Goal: Task Accomplishment & Management: Complete application form

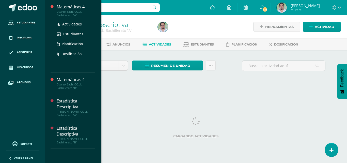
click at [94, 10] on div "Matemáticas 4" at bounding box center [76, 7] width 39 height 6
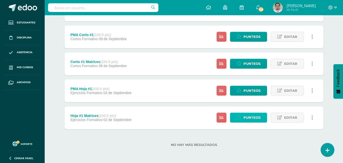
scroll to position [468, 0]
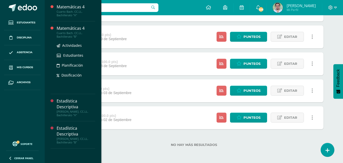
click at [87, 28] on div "Matemáticas 4" at bounding box center [76, 28] width 39 height 6
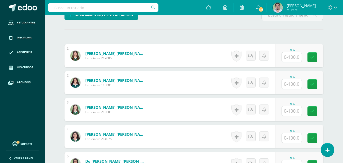
scroll to position [152, 0]
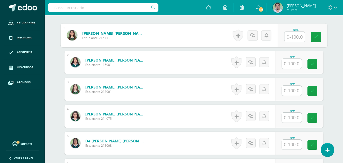
click at [297, 42] on input "text" at bounding box center [294, 37] width 20 height 10
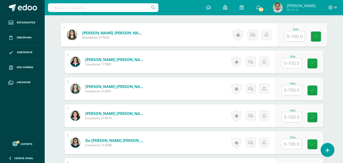
click at [297, 41] on input "text" at bounding box center [294, 36] width 20 height 10
type input "100"
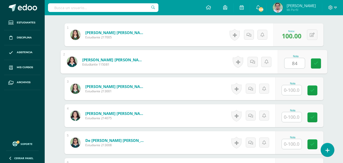
type input "84"
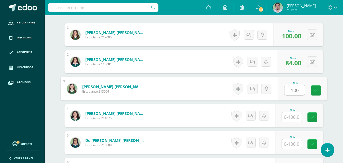
type input "100"
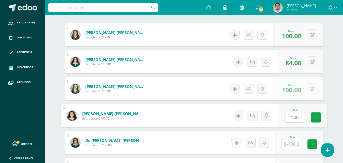
type input "100"
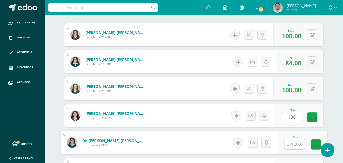
scroll to position [240, 0]
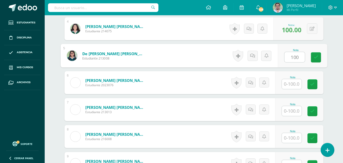
type input "100"
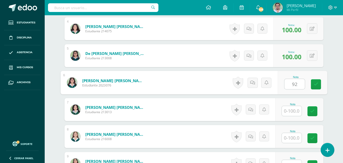
type input "92"
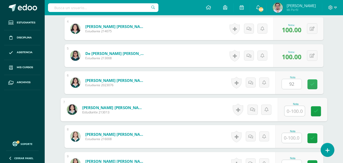
type input "9"
type input "80"
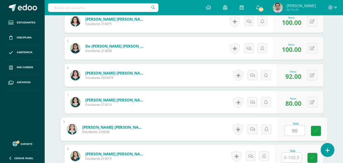
type input "90"
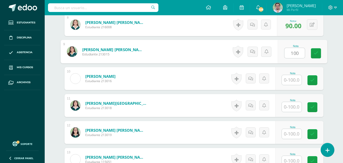
type input "100"
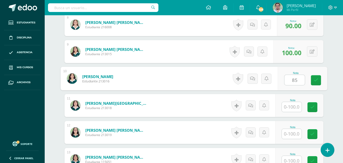
type input "85"
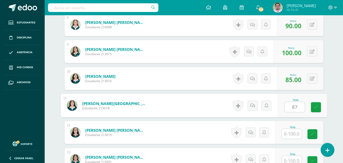
type input "87"
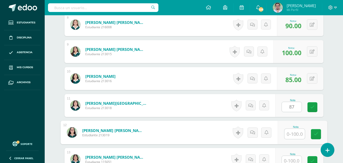
scroll to position [359, 0]
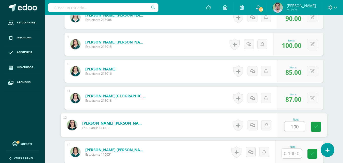
type input "100"
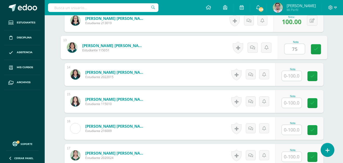
type input "75"
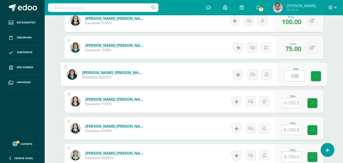
type input "100"
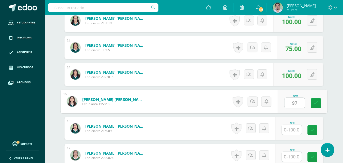
type input "97"
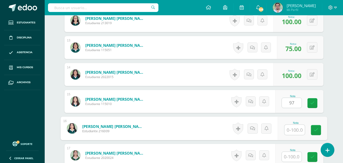
scroll to position [470, 0]
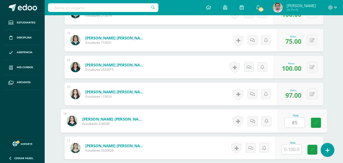
type input "85"
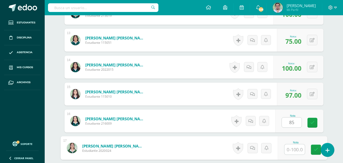
scroll to position [575, 0]
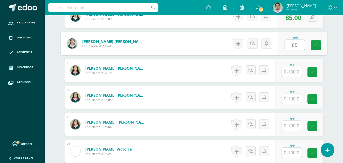
type input "85"
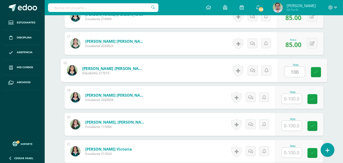
type input "100"
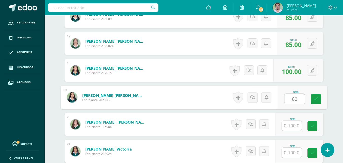
type input "82"
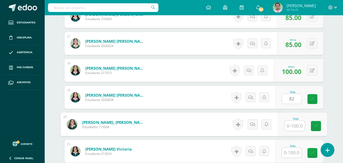
scroll to position [582, 0]
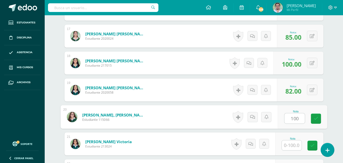
type input "100"
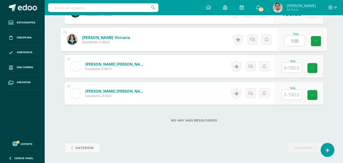
type input "100"
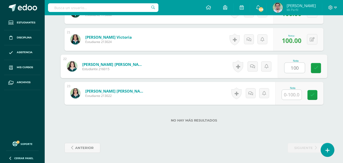
type input "100"
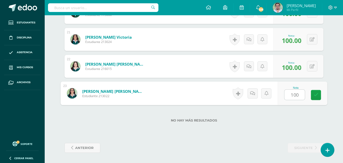
type input "100"
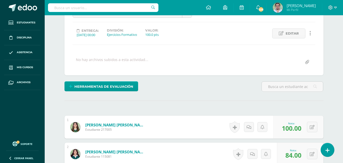
scroll to position [0, 0]
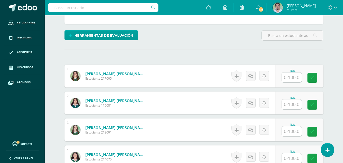
scroll to position [120, 0]
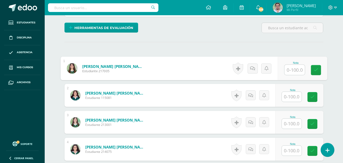
click at [297, 75] on input "text" at bounding box center [294, 70] width 20 height 10
type input "67"
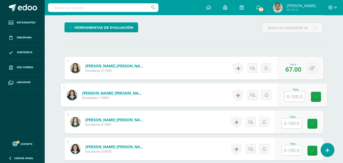
scroll to position [120, 0]
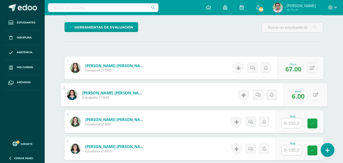
click at [315, 100] on button at bounding box center [315, 94] width 11 height 11
type input "76"
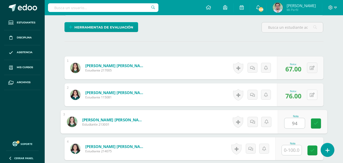
type input "94"
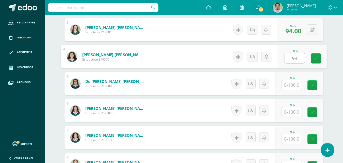
type input "94"
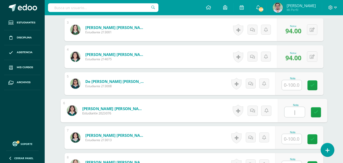
click at [299, 117] on input "|" at bounding box center [294, 112] width 20 height 10
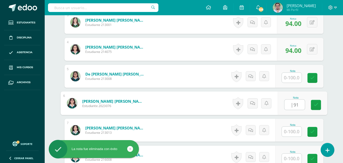
click at [293, 110] on input "|91" at bounding box center [294, 104] width 20 height 10
type input "91"
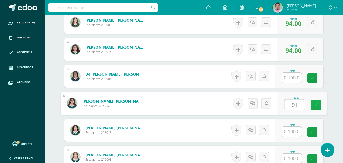
click at [318, 107] on icon at bounding box center [315, 105] width 5 height 4
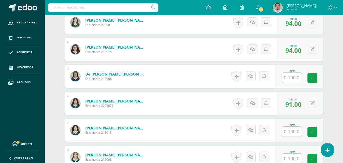
scroll to position [270, 0]
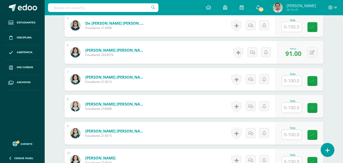
click at [299, 86] on input "text" at bounding box center [292, 81] width 20 height 10
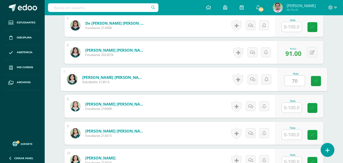
type input "70"
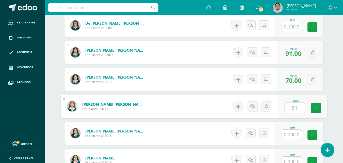
type input "91"
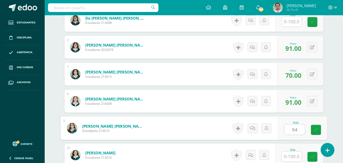
type input "94"
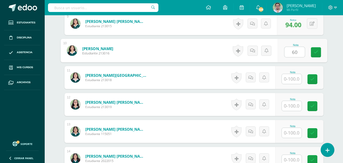
type input "60"
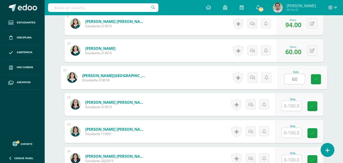
type input "60"
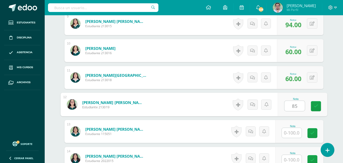
type input "85"
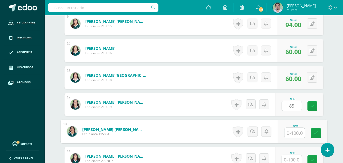
scroll to position [387, 0]
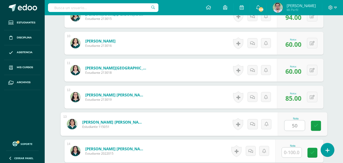
type input "50"
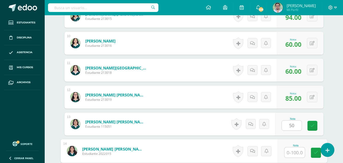
scroll to position [491, 0]
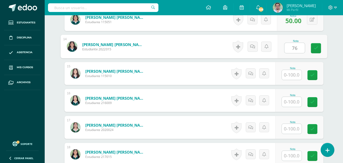
type input "76"
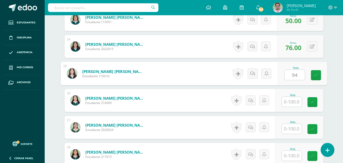
type input "94"
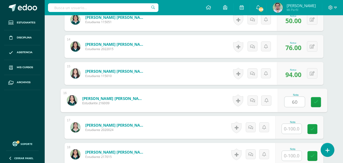
type input "60"
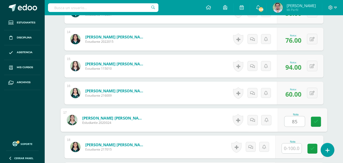
type input "85"
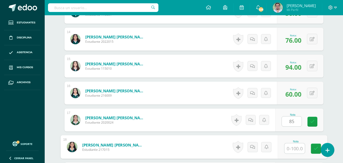
scroll to position [603, 0]
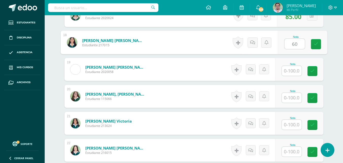
type input "60"
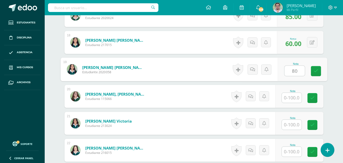
type input "80"
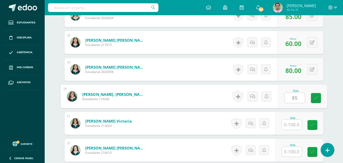
type input "85"
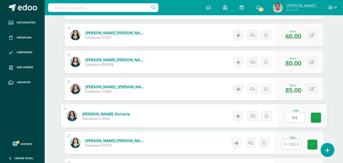
type input "94"
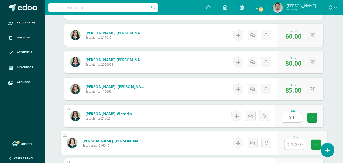
scroll to position [714, 0]
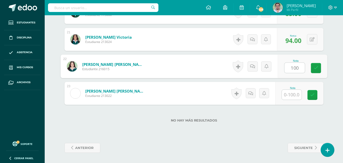
type input "100"
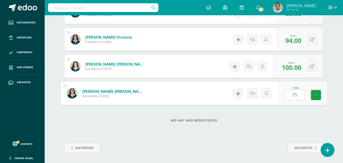
type input "75"
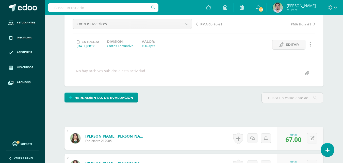
scroll to position [0, 0]
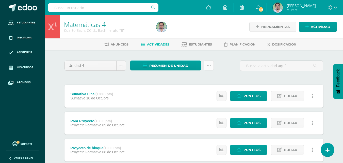
click at [211, 67] on icon at bounding box center [209, 65] width 4 height 4
click at [180, 70] on span "Resumen de unidad" at bounding box center [168, 65] width 39 height 9
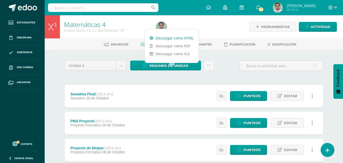
click at [172, 38] on link "Descargar como HTML" at bounding box center [172, 38] width 54 height 8
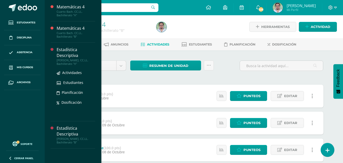
click at [94, 49] on div "Estadística Descriptiva" at bounding box center [76, 53] width 39 height 12
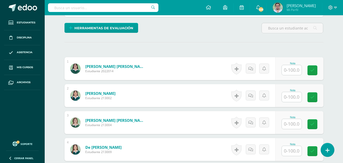
scroll to position [120, 0]
click at [286, 80] on div "Nota" at bounding box center [299, 68] width 48 height 23
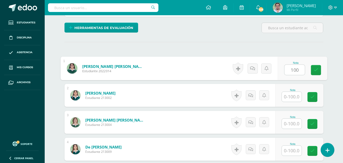
type input "100"
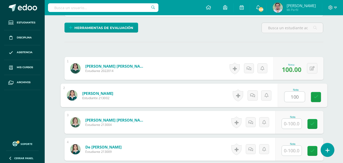
type input "100"
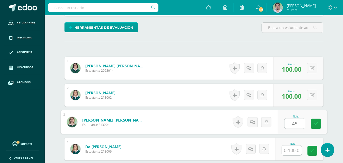
type input "45"
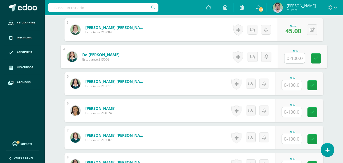
scroll to position [212, 0]
type input "62"
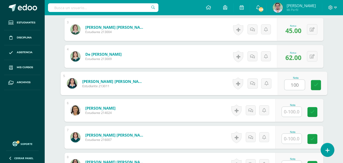
type input "100"
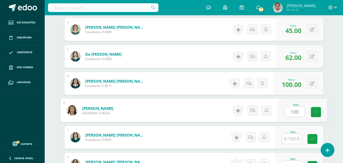
type input "100"
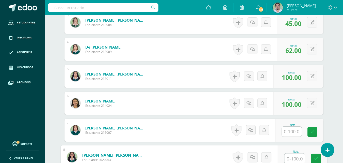
scroll to position [324, 0]
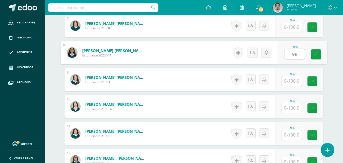
type input "98"
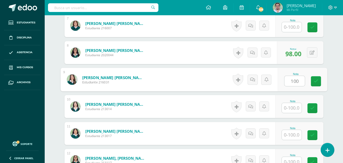
type input "100"
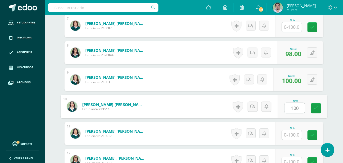
type input "100"
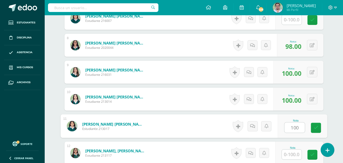
type input "100"
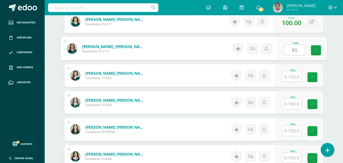
type input "85"
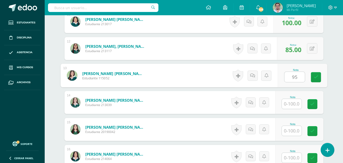
type input "95"
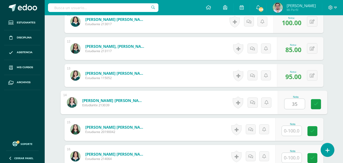
type input "35"
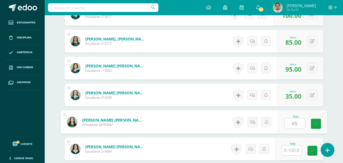
type input "65"
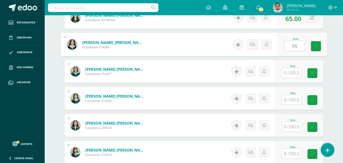
type input "95"
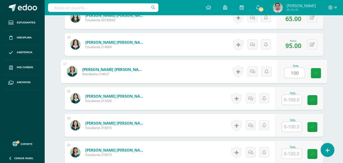
type input "100"
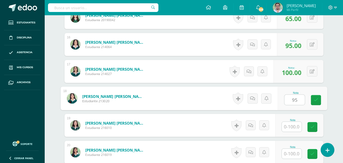
type input "95"
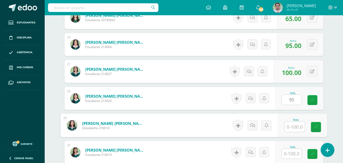
scroll to position [554, 0]
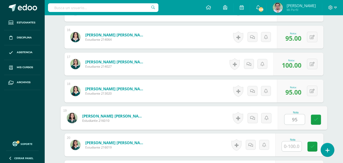
type input "95"
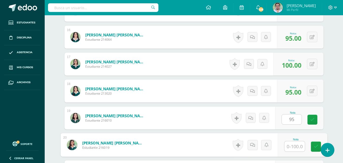
scroll to position [658, 0]
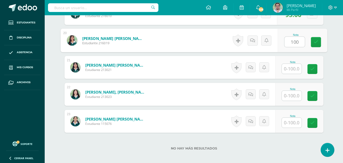
type input "100"
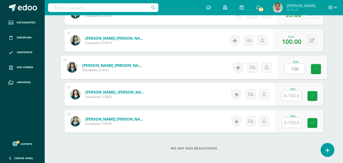
type input "100"
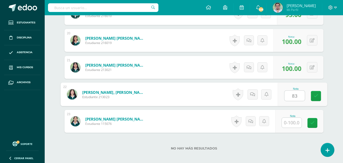
type input "83"
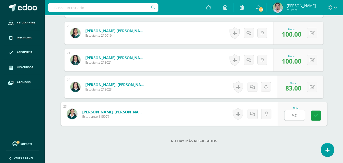
type input "50"
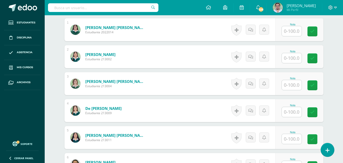
scroll to position [160, 0]
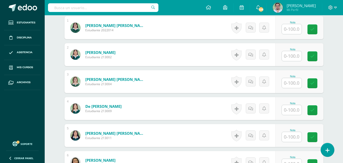
click at [293, 34] on input "text" at bounding box center [292, 29] width 20 height 10
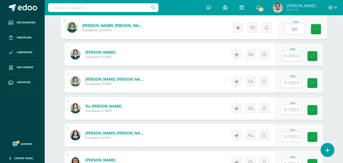
type input "60"
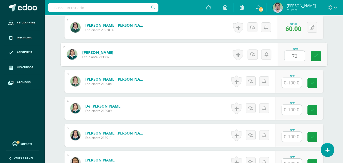
type input "72"
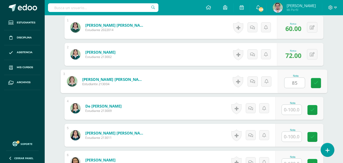
type input "85"
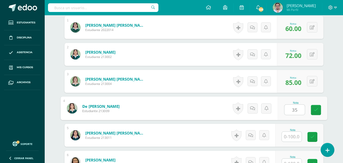
type input "35"
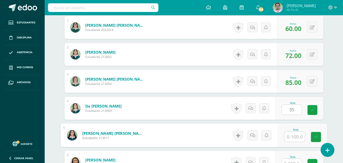
scroll to position [163, 0]
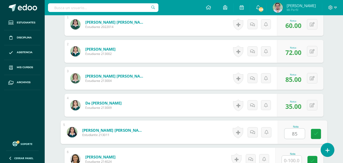
type input "85"
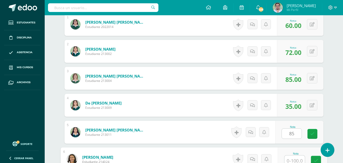
scroll to position [268, 0]
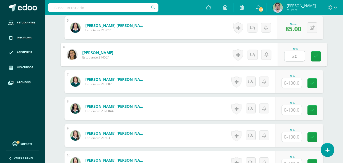
type input "30"
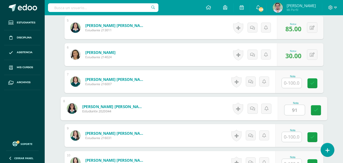
type input "91"
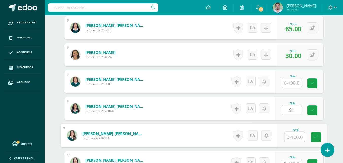
scroll to position [275, 0]
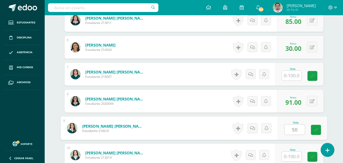
type input "50"
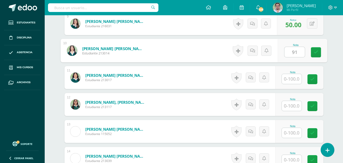
type input "91"
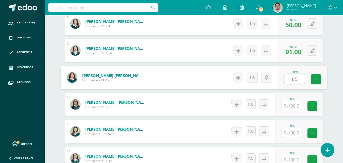
type input "85"
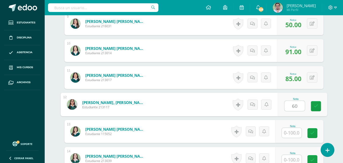
type input "60"
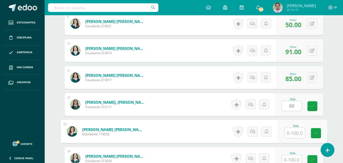
scroll to position [387, 0]
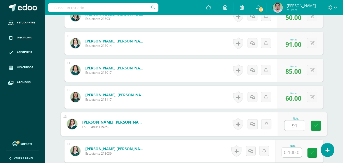
type input "91"
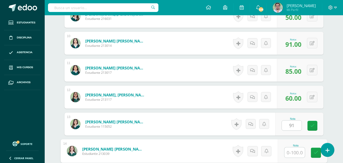
scroll to position [491, 0]
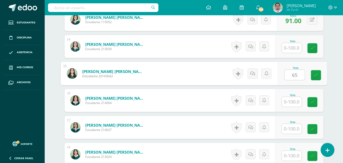
type input "65"
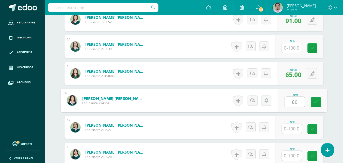
type input "80"
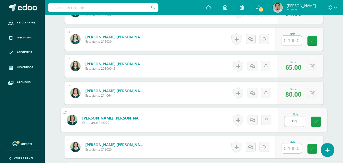
type input "91"
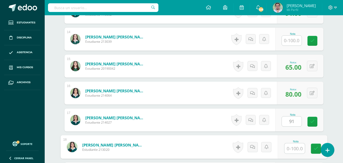
scroll to position [603, 0]
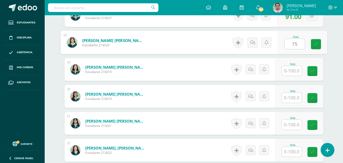
type input "75"
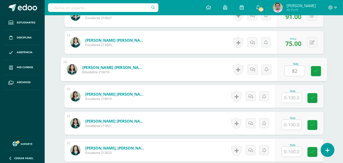
type input "82"
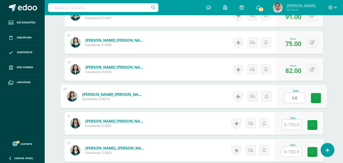
type input "68"
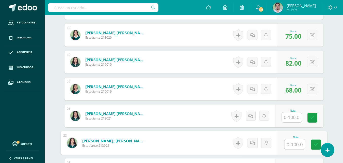
scroll to position [714, 0]
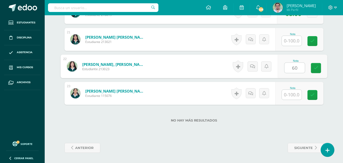
type input "60"
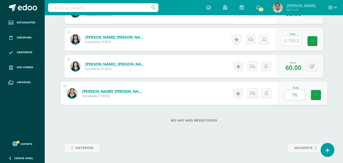
type input "76"
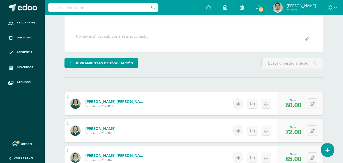
scroll to position [37, 0]
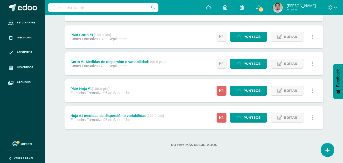
scroll to position [270, 0]
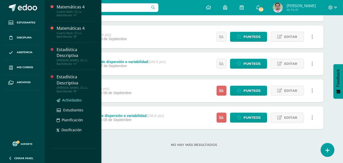
click at [82, 97] on span "Actividades" at bounding box center [72, 99] width 20 height 5
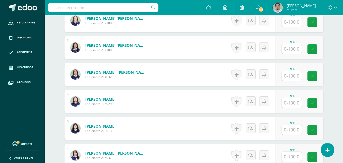
scroll to position [127, 0]
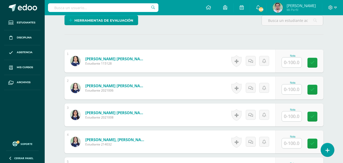
click at [300, 67] on input "text" at bounding box center [292, 62] width 20 height 10
type input "100"
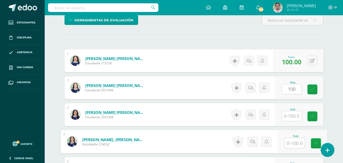
scroll to position [135, 0]
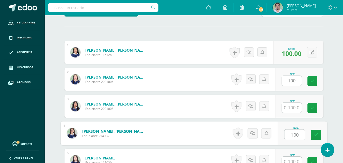
type input "100"
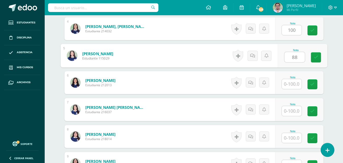
type input "88"
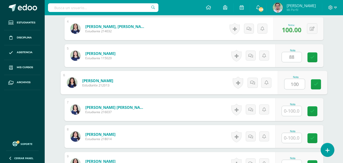
type input "100"
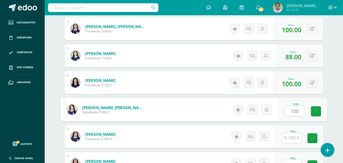
type input "100"
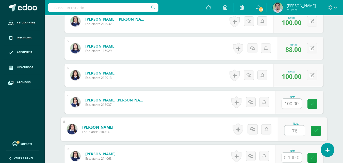
type input "76"
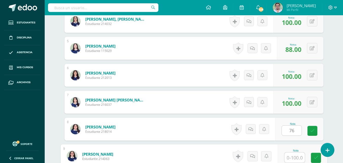
scroll to position [351, 0]
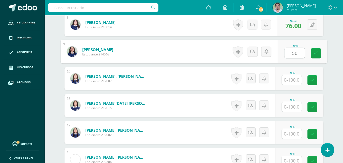
type input "50"
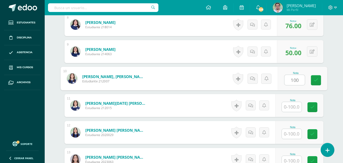
type input "100"
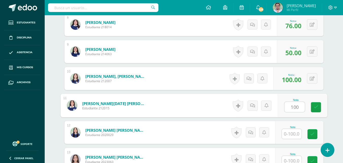
type input "100"
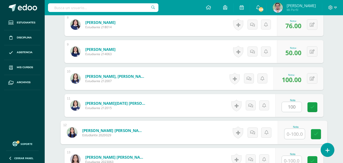
scroll to position [359, 0]
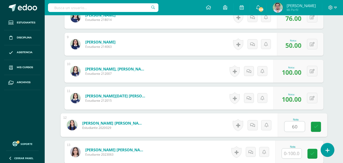
type input "60"
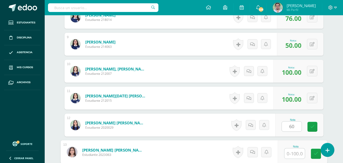
scroll to position [463, 0]
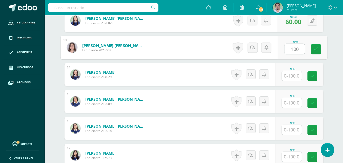
type input "100"
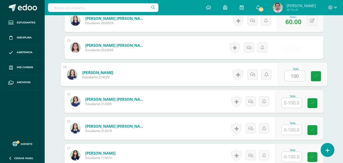
type input "100"
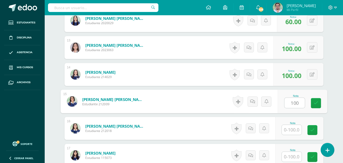
type input "100"
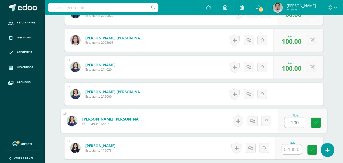
type input "100"
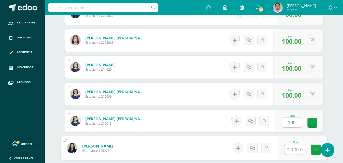
scroll to position [575, 0]
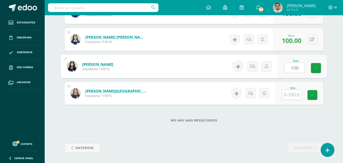
type input "100"
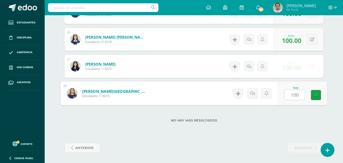
type input "100"
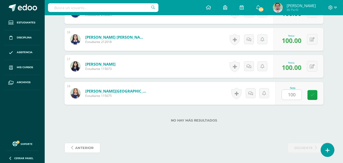
scroll to position [583, 0]
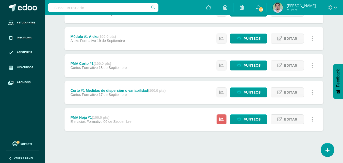
scroll to position [240, 0]
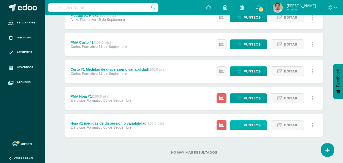
drag, startPoint x: 254, startPoint y: 115, endPoint x: 252, endPoint y: 142, distance: 27.5
click at [252, 130] on span "Punteos" at bounding box center [251, 124] width 17 height 9
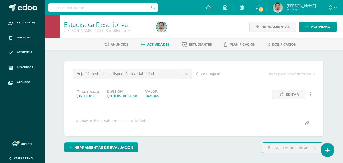
scroll to position [0, 0]
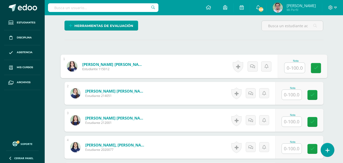
scroll to position [127, 0]
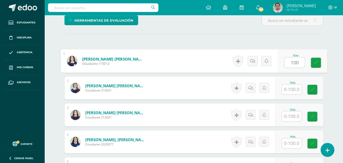
type input "100"
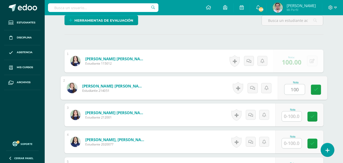
type input "100"
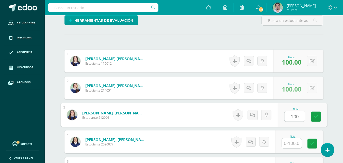
type input "100"
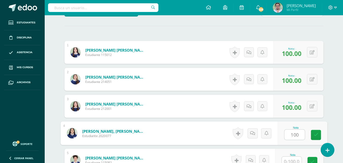
type input "100"
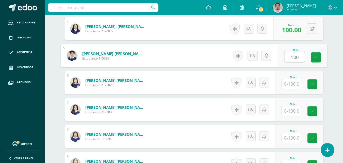
type input "100"
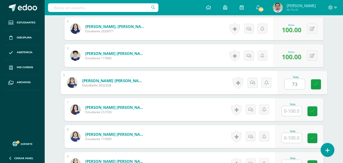
type input "73"
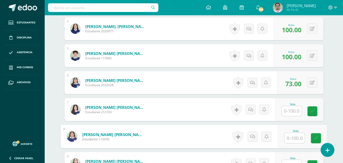
scroll to position [247, 0]
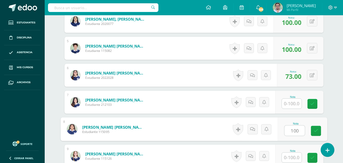
type input "100"
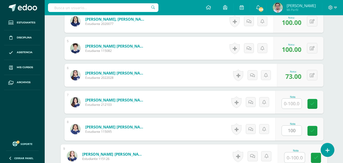
scroll to position [351, 0]
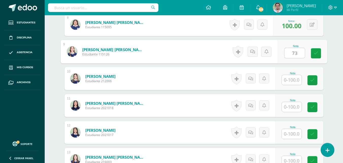
type input "73"
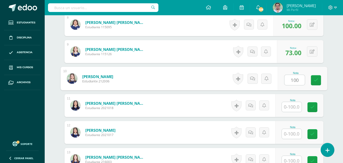
type input "100"
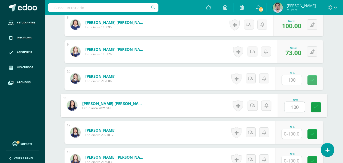
type input "100"
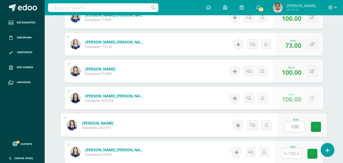
type input "100"
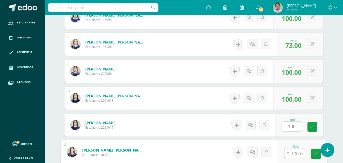
scroll to position [463, 0]
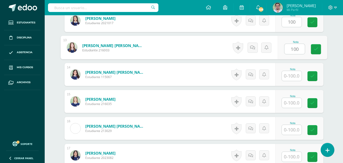
type input "100"
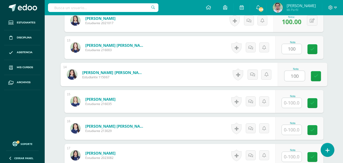
type input "100"
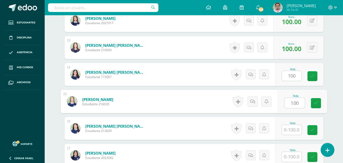
type input "100"
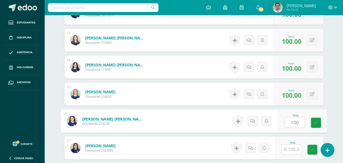
type input "100"
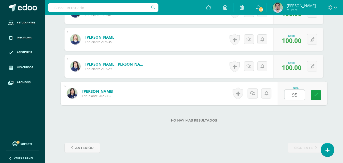
type input "95"
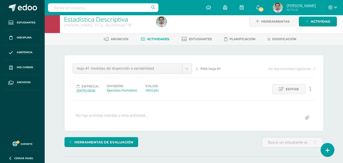
scroll to position [0, 0]
